Goal: Information Seeking & Learning: Check status

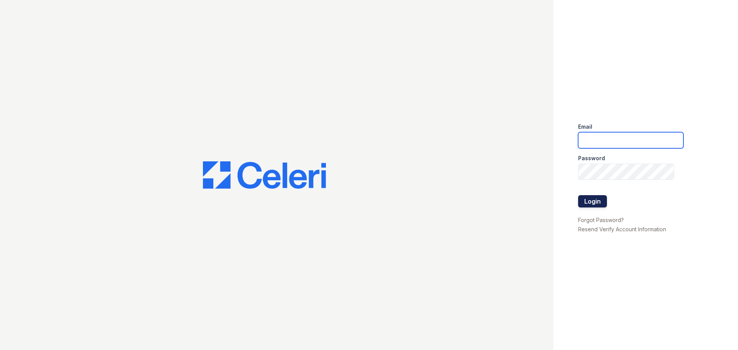
type input "[EMAIL_ADDRESS][DOMAIN_NAME]"
click at [596, 202] on button "Login" at bounding box center [592, 201] width 29 height 12
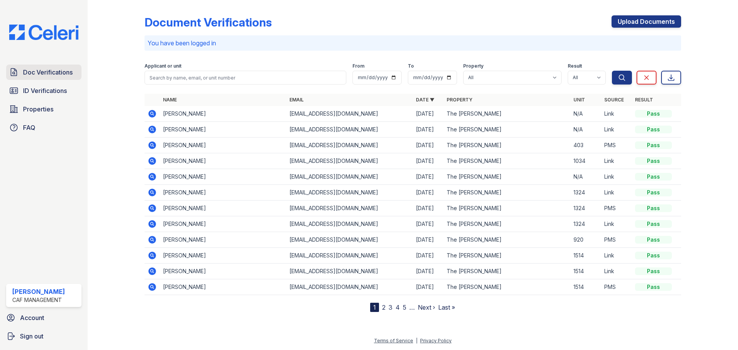
click at [60, 73] on span "Doc Verifications" at bounding box center [48, 72] width 50 height 9
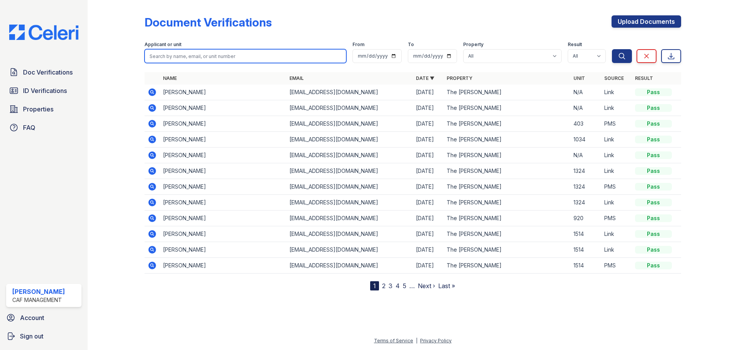
click at [207, 58] on input "search" at bounding box center [246, 56] width 202 height 14
type input "[PERSON_NAME]"
click at [612, 49] on button "Search" at bounding box center [622, 56] width 20 height 14
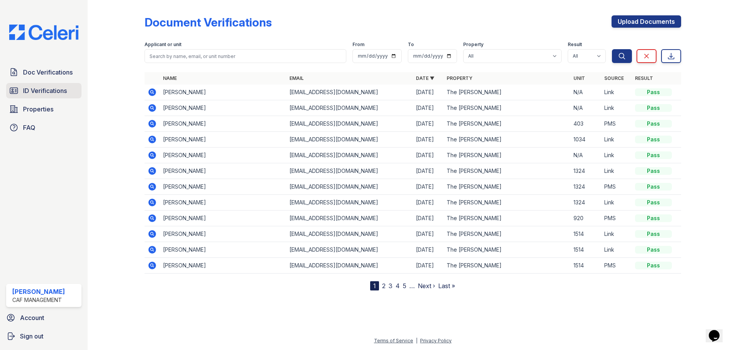
click at [49, 90] on span "ID Verifications" at bounding box center [45, 90] width 44 height 9
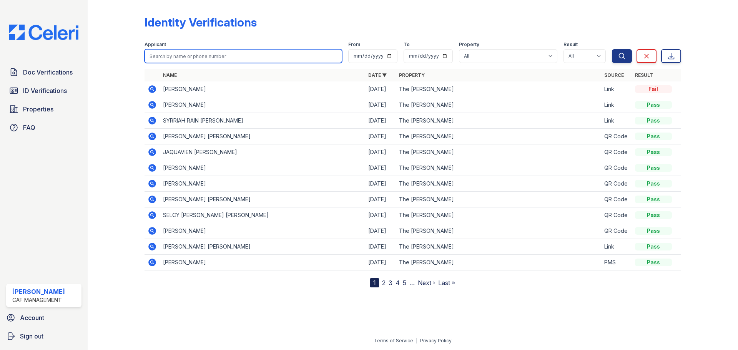
click at [169, 51] on input "search" at bounding box center [244, 56] width 198 height 14
paste input "[PERSON_NAME]"
type input "[PERSON_NAME]"
click at [612, 49] on button "Search" at bounding box center [622, 56] width 20 height 14
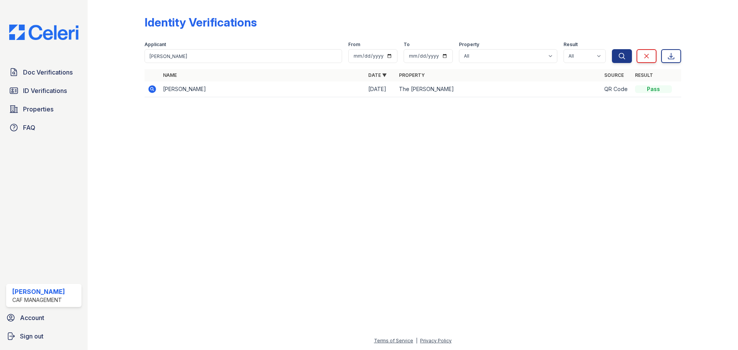
click at [153, 91] on icon at bounding box center [152, 89] width 9 height 9
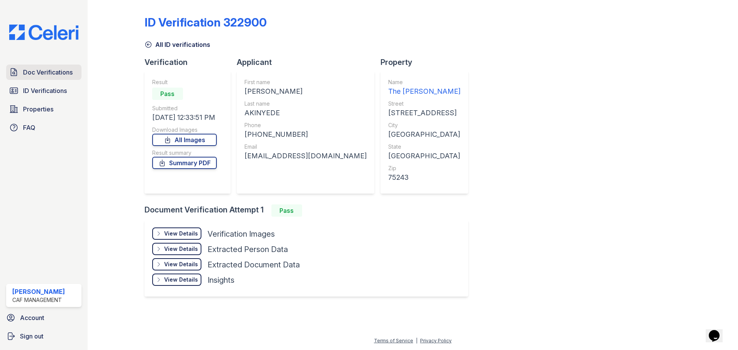
click at [45, 72] on span "Doc Verifications" at bounding box center [48, 72] width 50 height 9
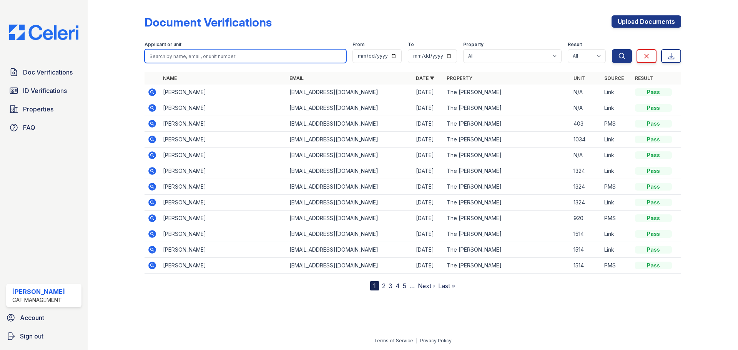
click at [201, 58] on input "search" at bounding box center [246, 56] width 202 height 14
paste input "Olugbenga"
type input "Olugbenga"
click at [612, 49] on button "Search" at bounding box center [622, 56] width 20 height 14
